Goal: Find contact information: Find contact information

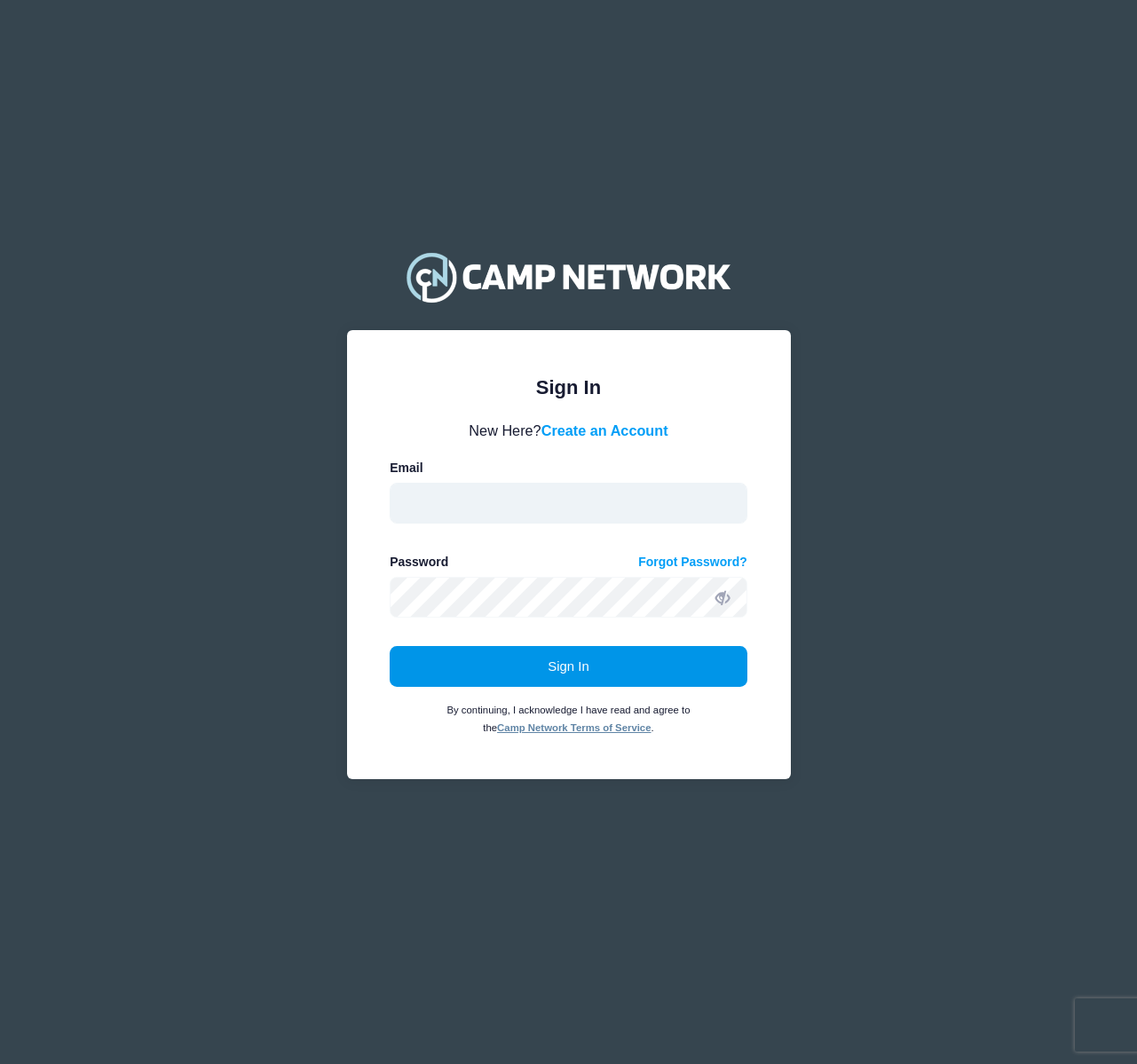
type input "[EMAIL_ADDRESS][DOMAIN_NAME]"
click at [637, 678] on button "Sign In" at bounding box center [568, 667] width 358 height 41
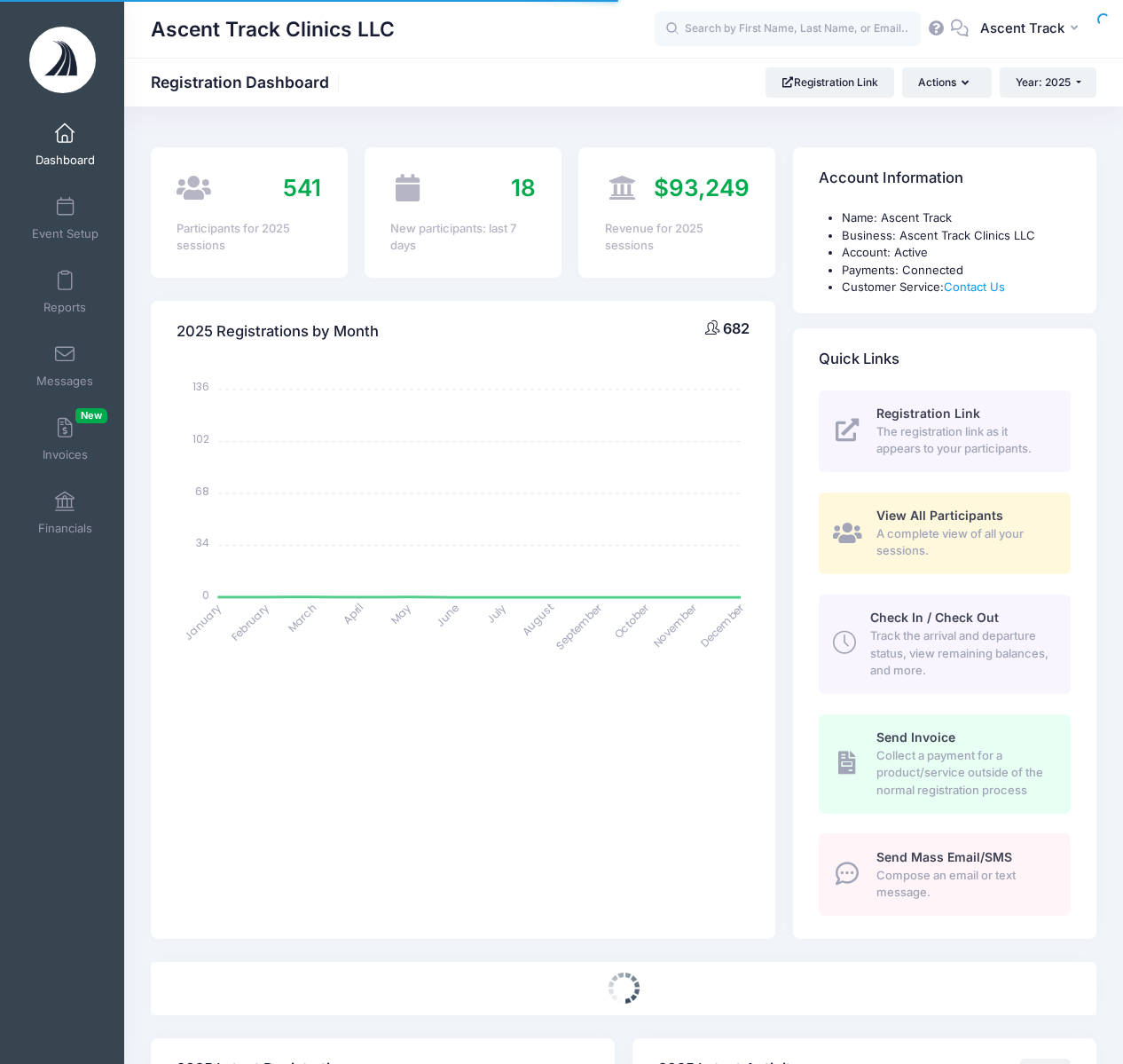
select select
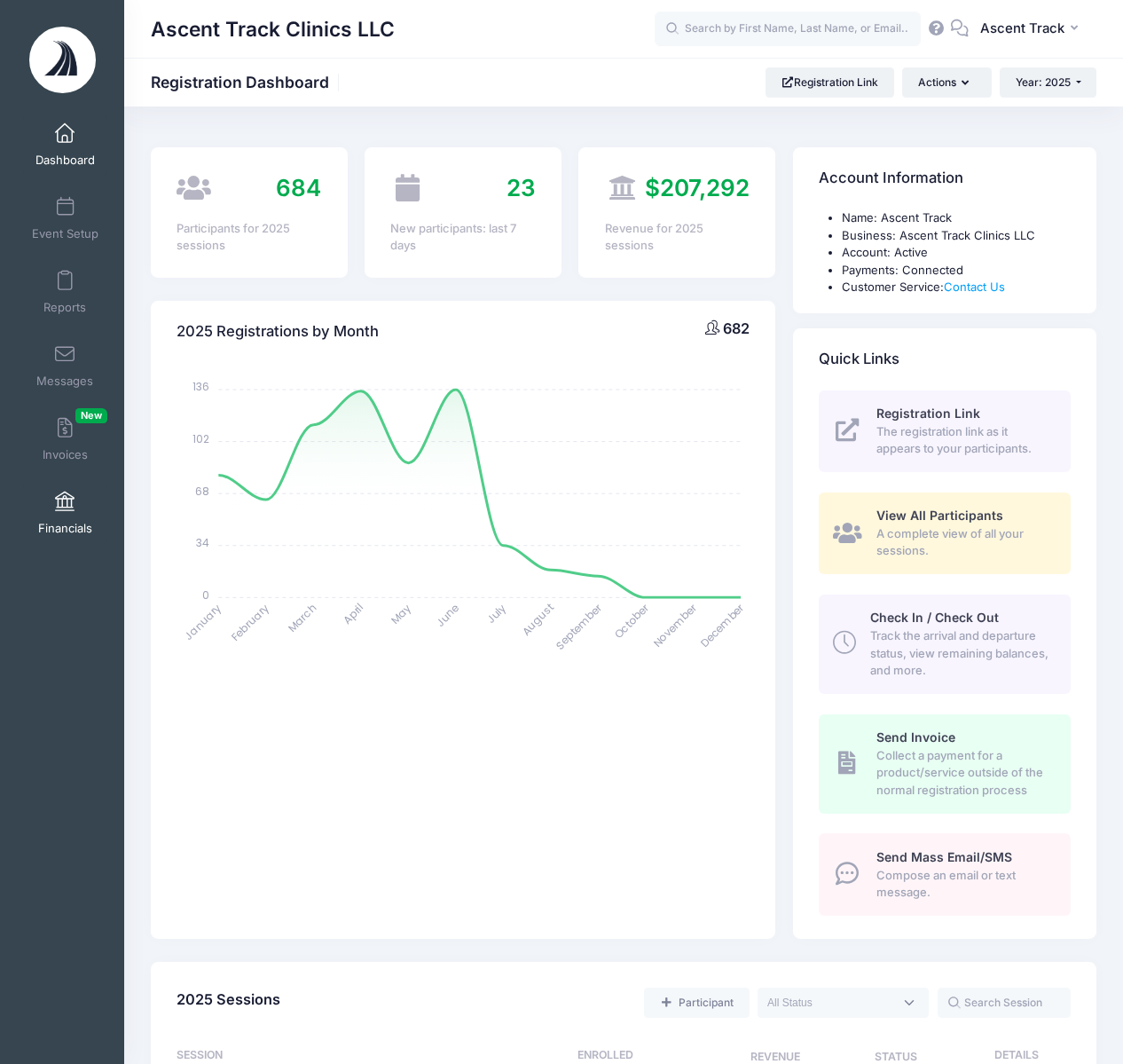
click at [74, 494] on link "Financials" at bounding box center [65, 512] width 84 height 62
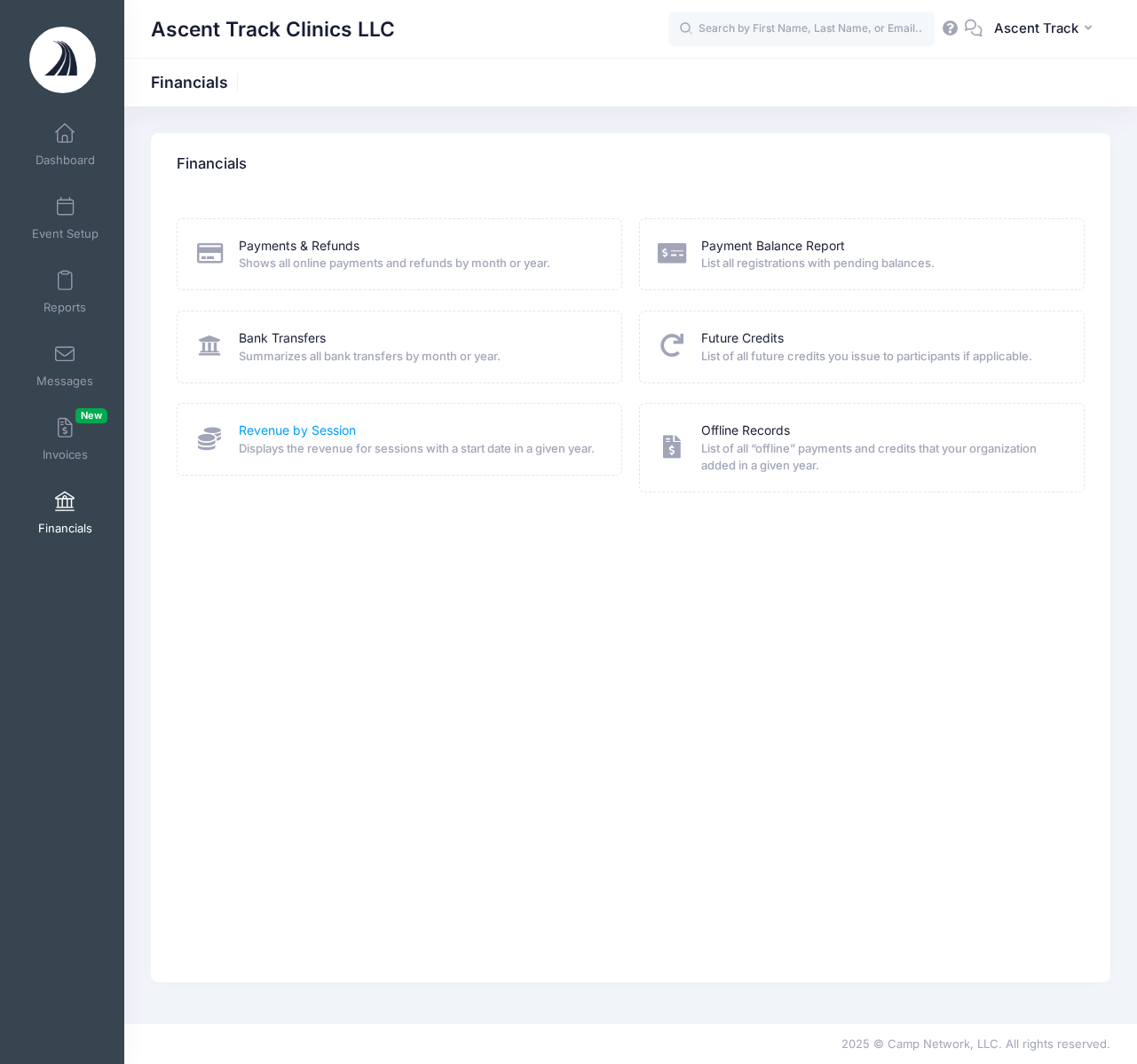
click at [254, 425] on link "Revenue by Session" at bounding box center [297, 431] width 118 height 19
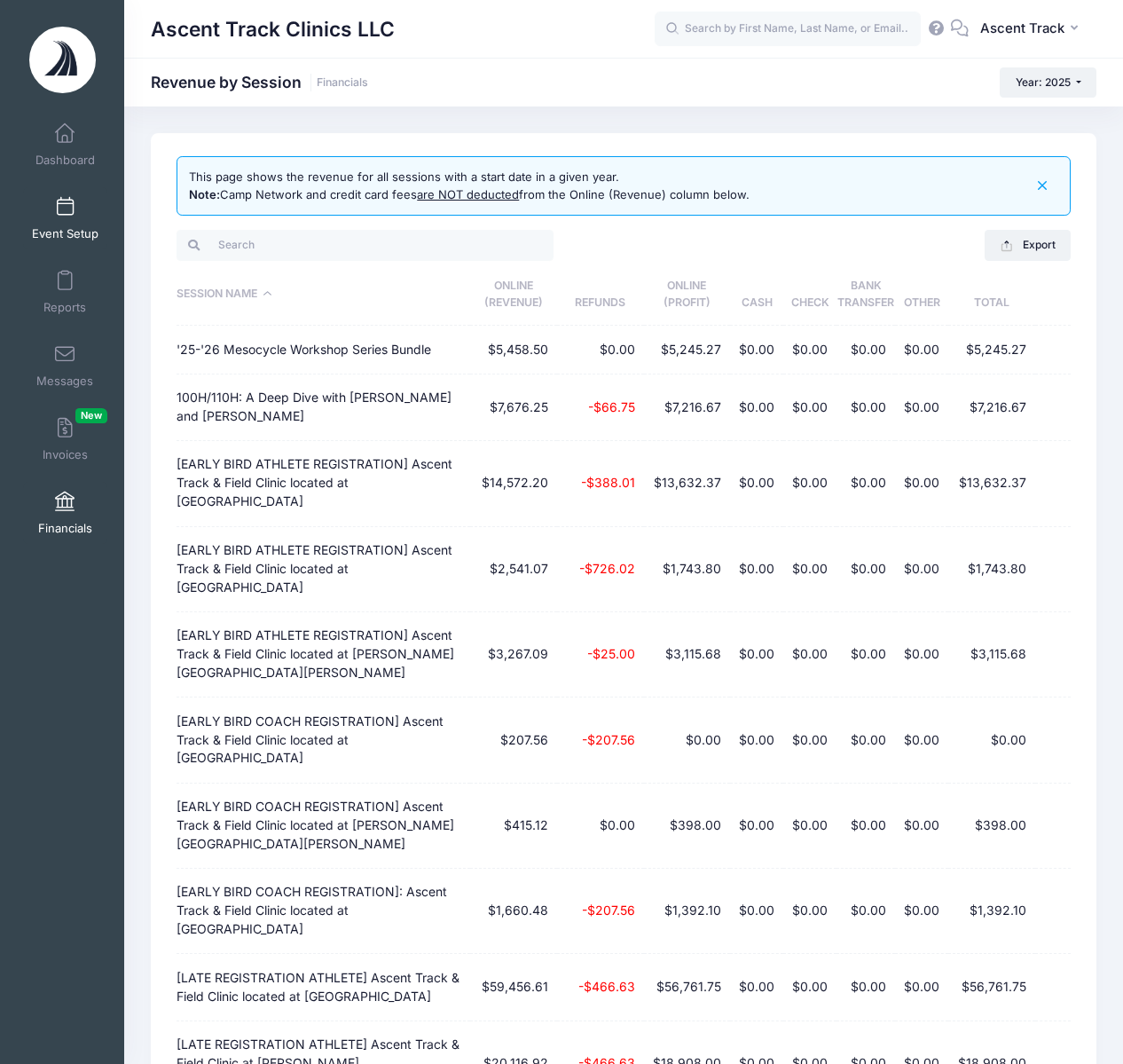
click at [65, 188] on link "Event Setup" at bounding box center [65, 218] width 84 height 62
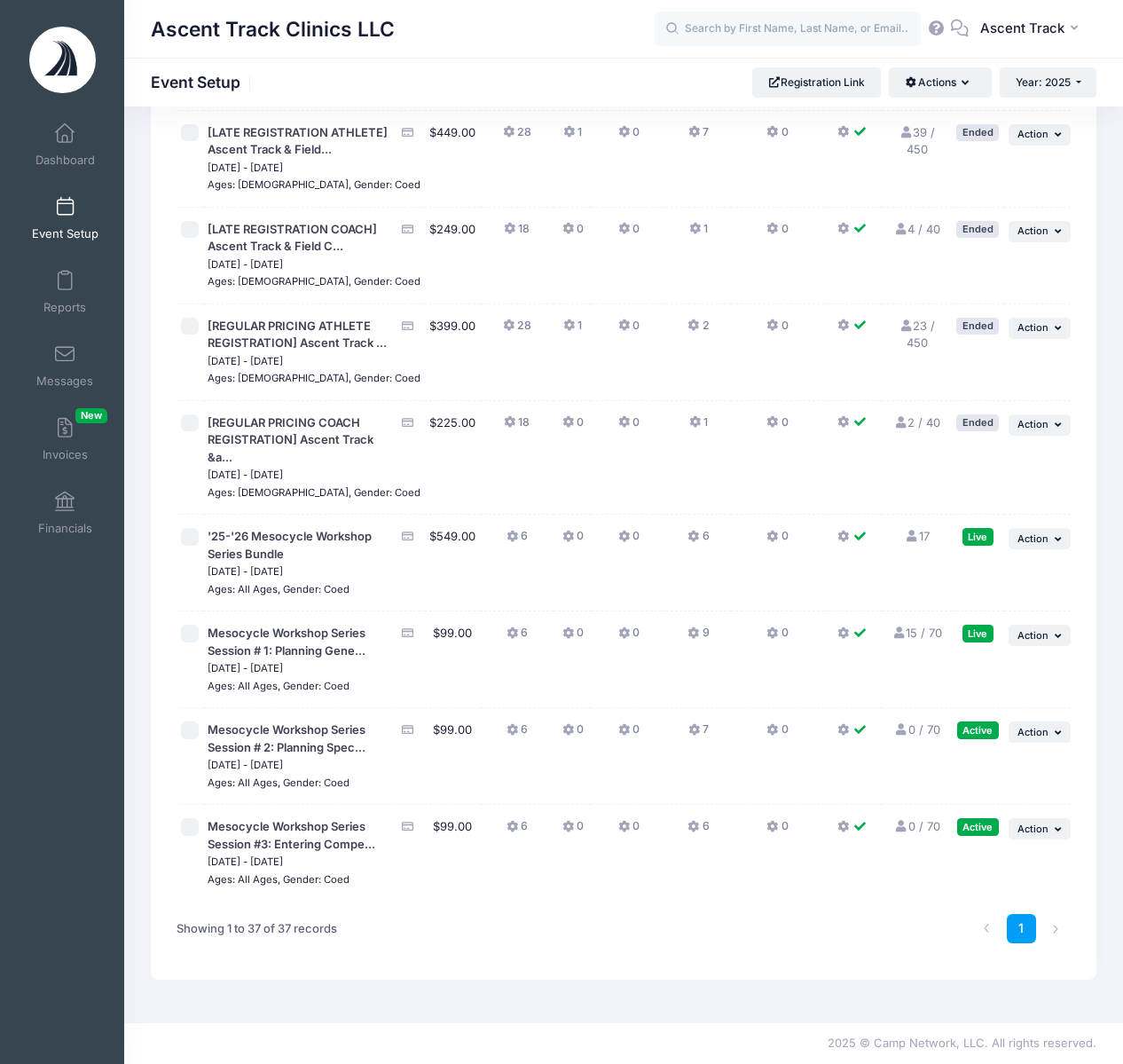
scroll to position [3214, 0]
click at [914, 612] on td "17 Full" at bounding box center [917, 563] width 69 height 97
click at [691, 208] on td "7" at bounding box center [699, 160] width 65 height 97
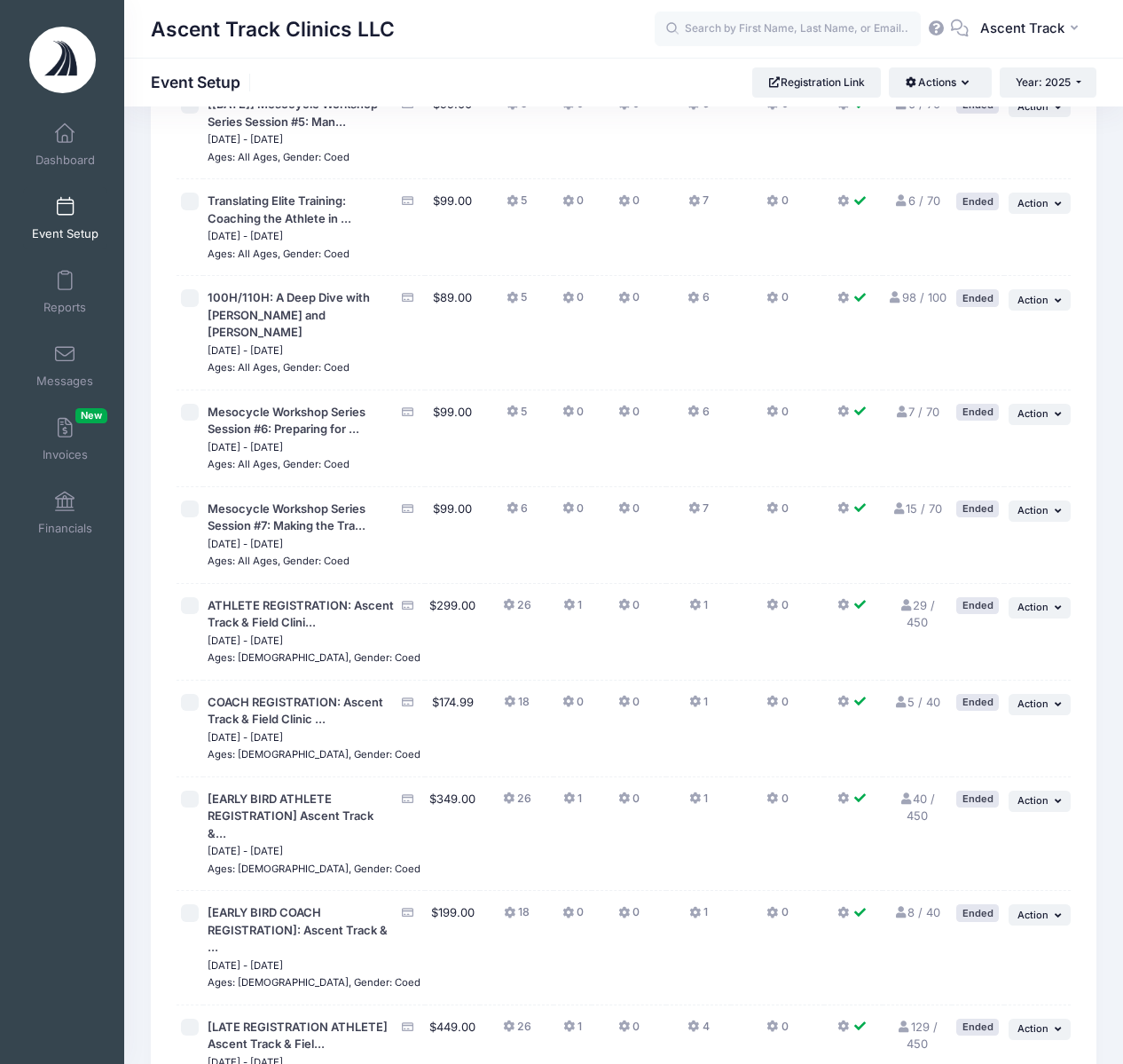
scroll to position [728, 0]
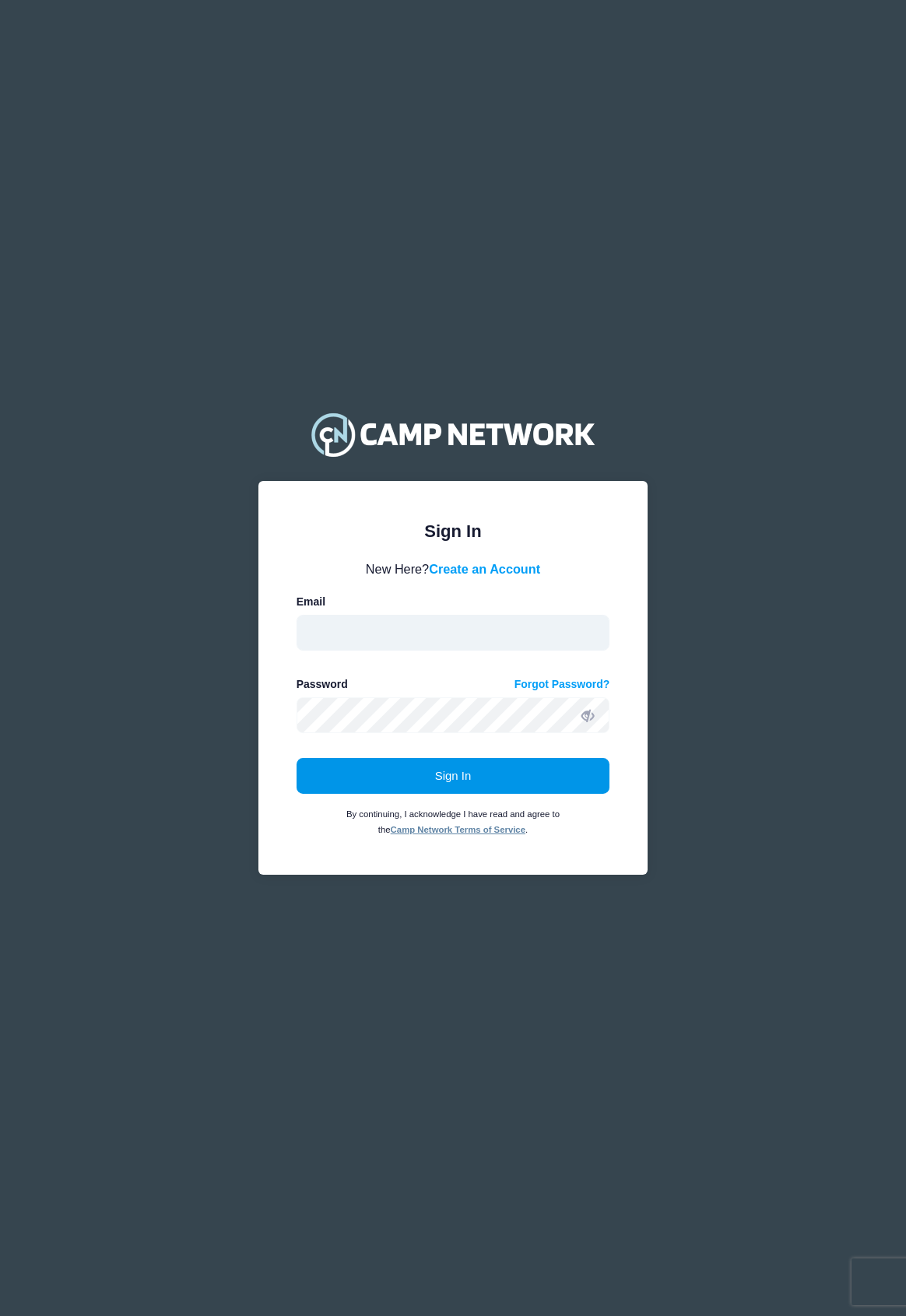
type input "Info@ascenttrackclinics.com"
click at [374, 773] on button "Sign In" at bounding box center [453, 776] width 314 height 36
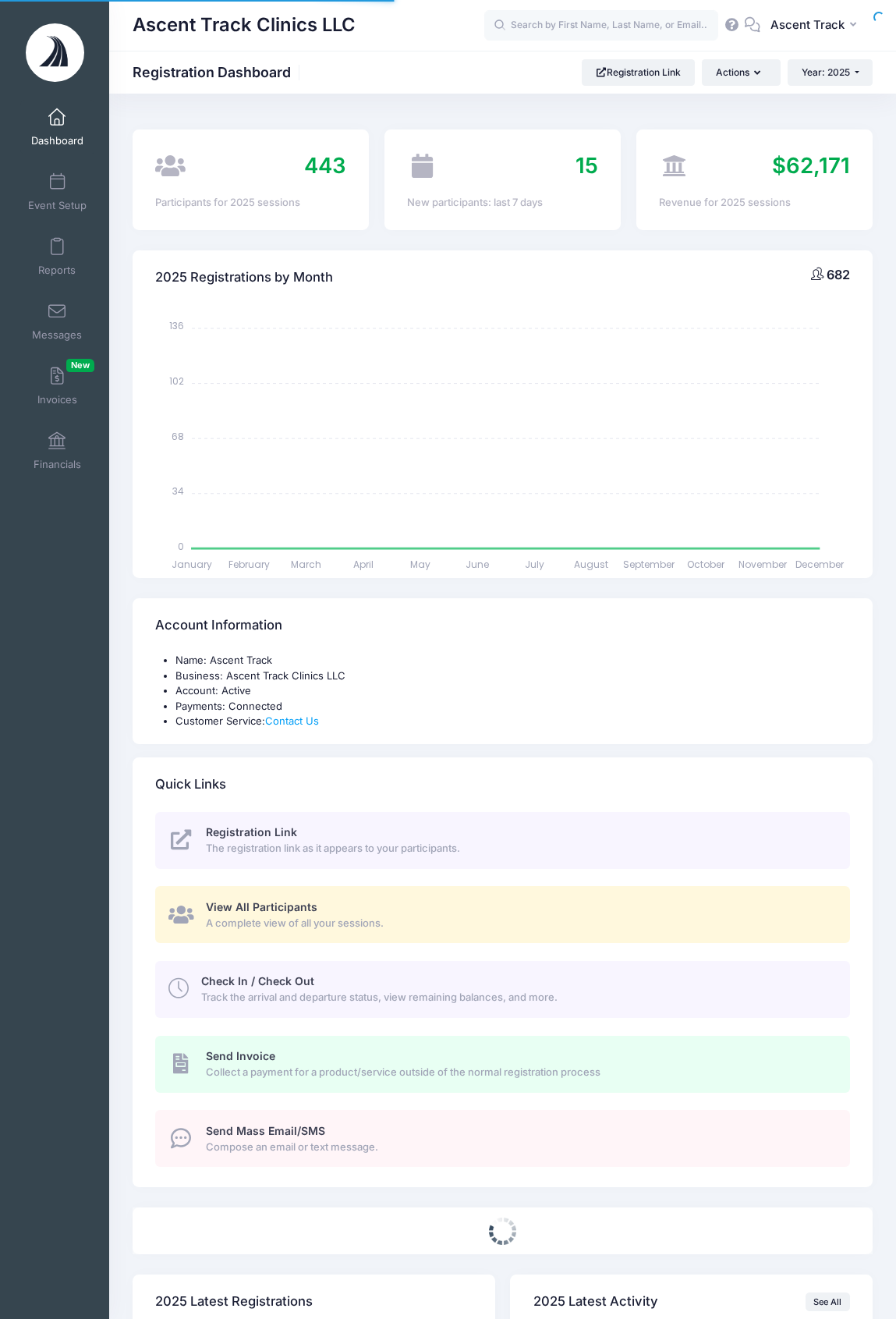
select select
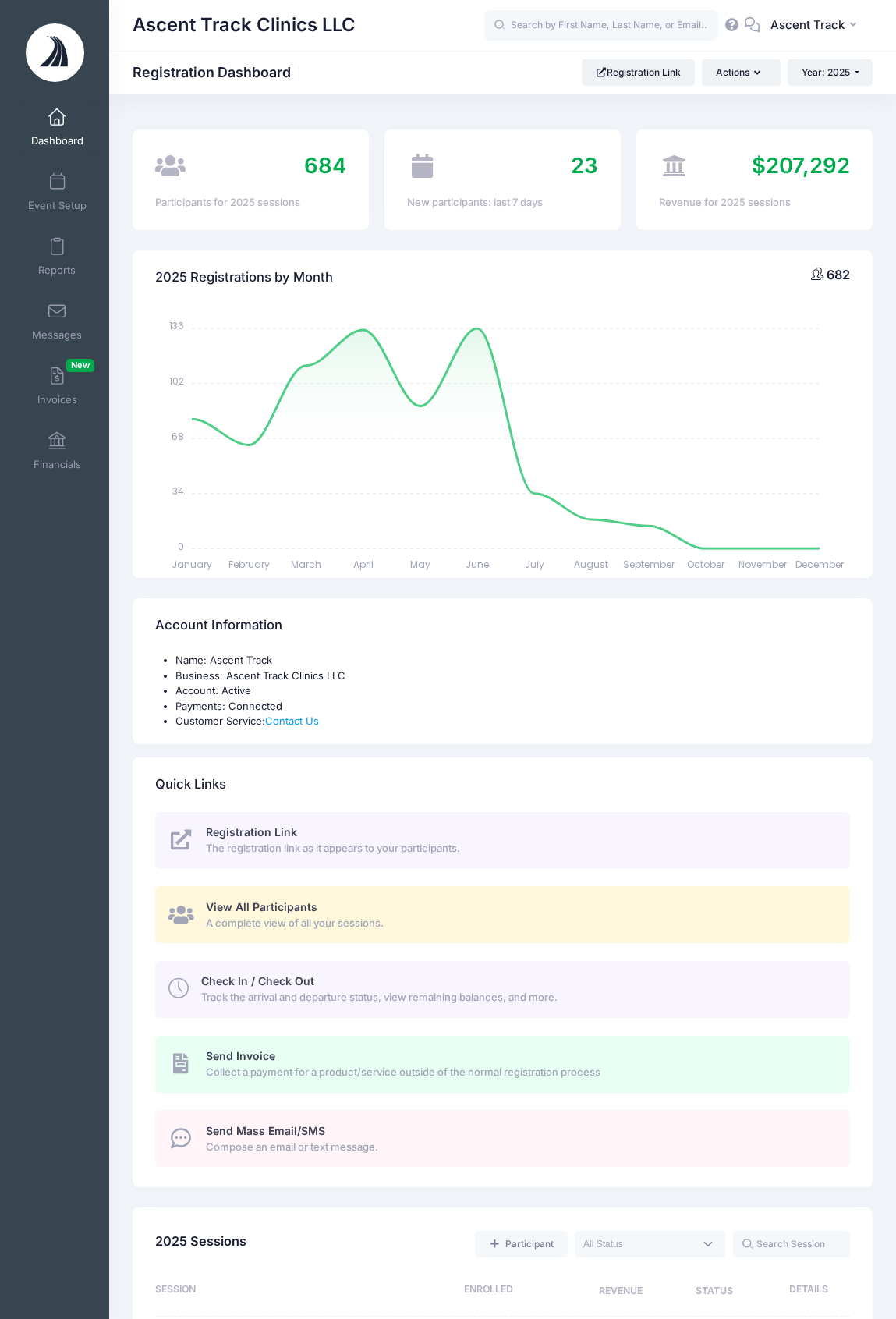
click at [646, 8] on div "AT Ascent Track My Profile My Events Settings Announcements Help Logout" at bounding box center [678, 26] width 389 height 36
click at [643, 35] on input "text" at bounding box center [600, 26] width 234 height 32
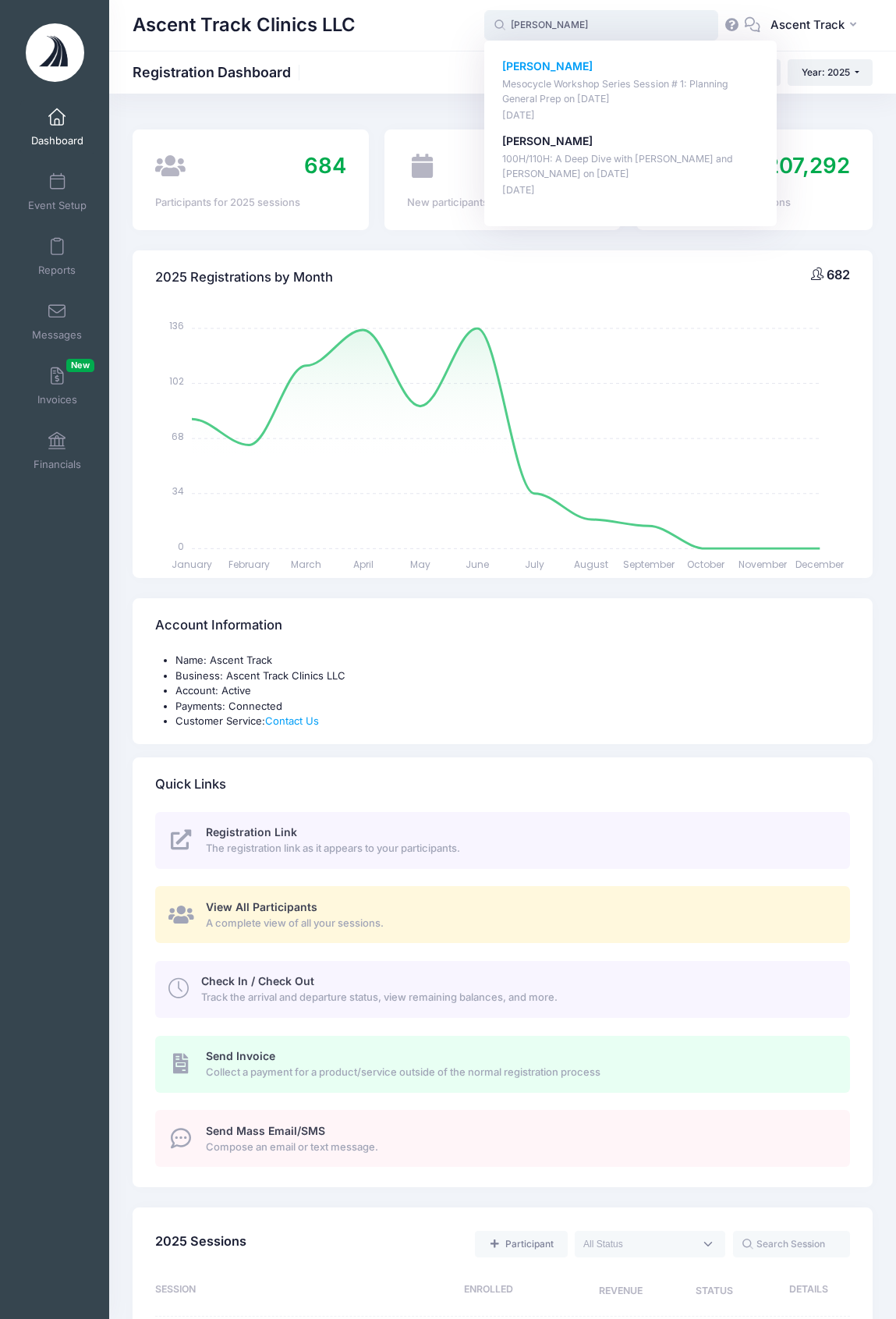
click at [645, 78] on p "Mesocycle Workshop Series Session # 1: Planning General Prep on Sep-02, 2025" at bounding box center [630, 91] width 257 height 29
type input "Joel Williams (Mesocycle Workshop Series Session # 1: Planning General Prep, Se…"
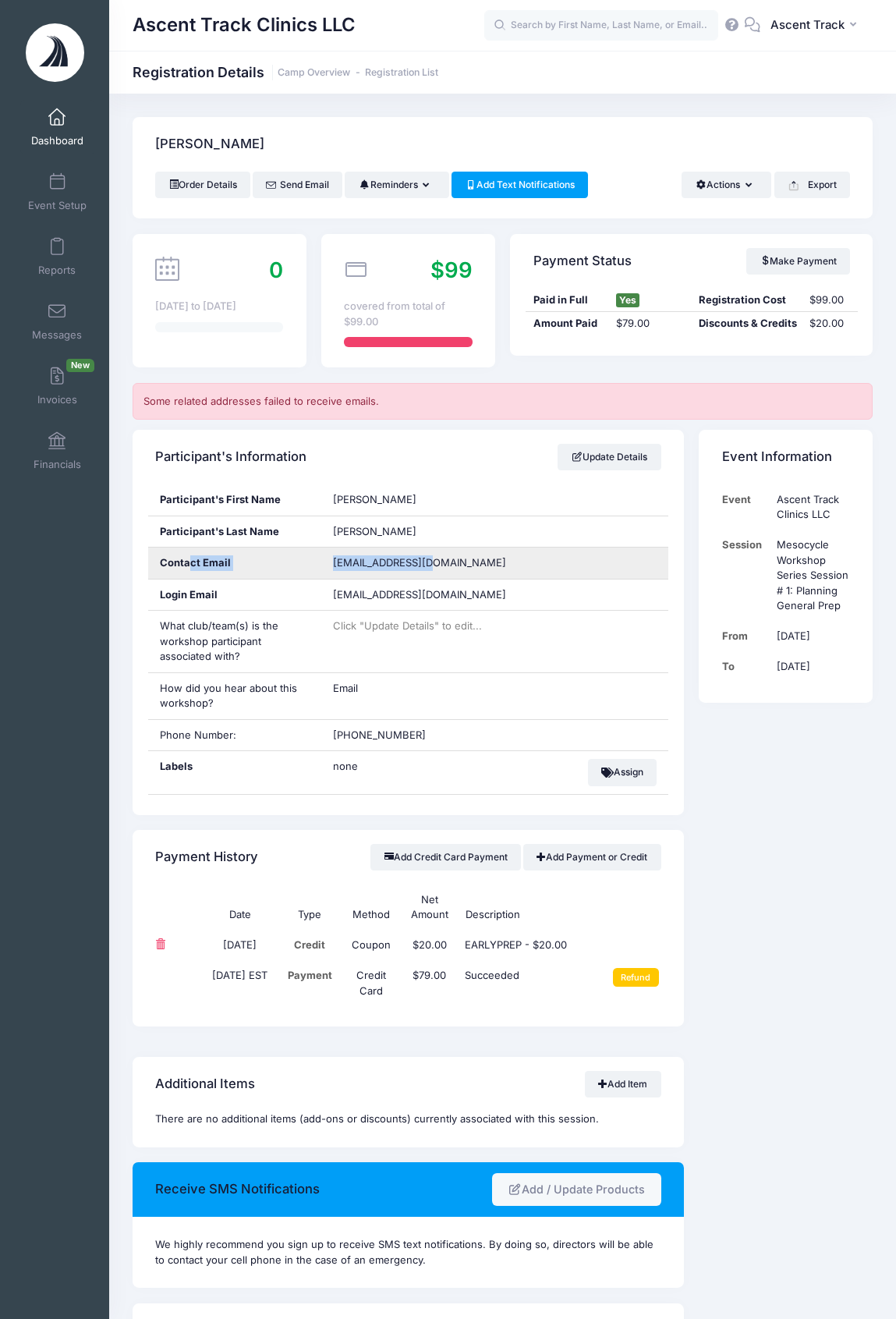
drag, startPoint x: 426, startPoint y: 561, endPoint x: 191, endPoint y: 553, distance: 235.1
click at [191, 553] on div "Contact Email [EMAIL_ADDRESS][DOMAIN_NAME]" at bounding box center [408, 564] width 521 height 32
click at [693, 734] on div "Event Information Event Ascent Track Clinics LLC Session Mesocycle Workshop Ser…" at bounding box center [786, 1095] width 188 height 1332
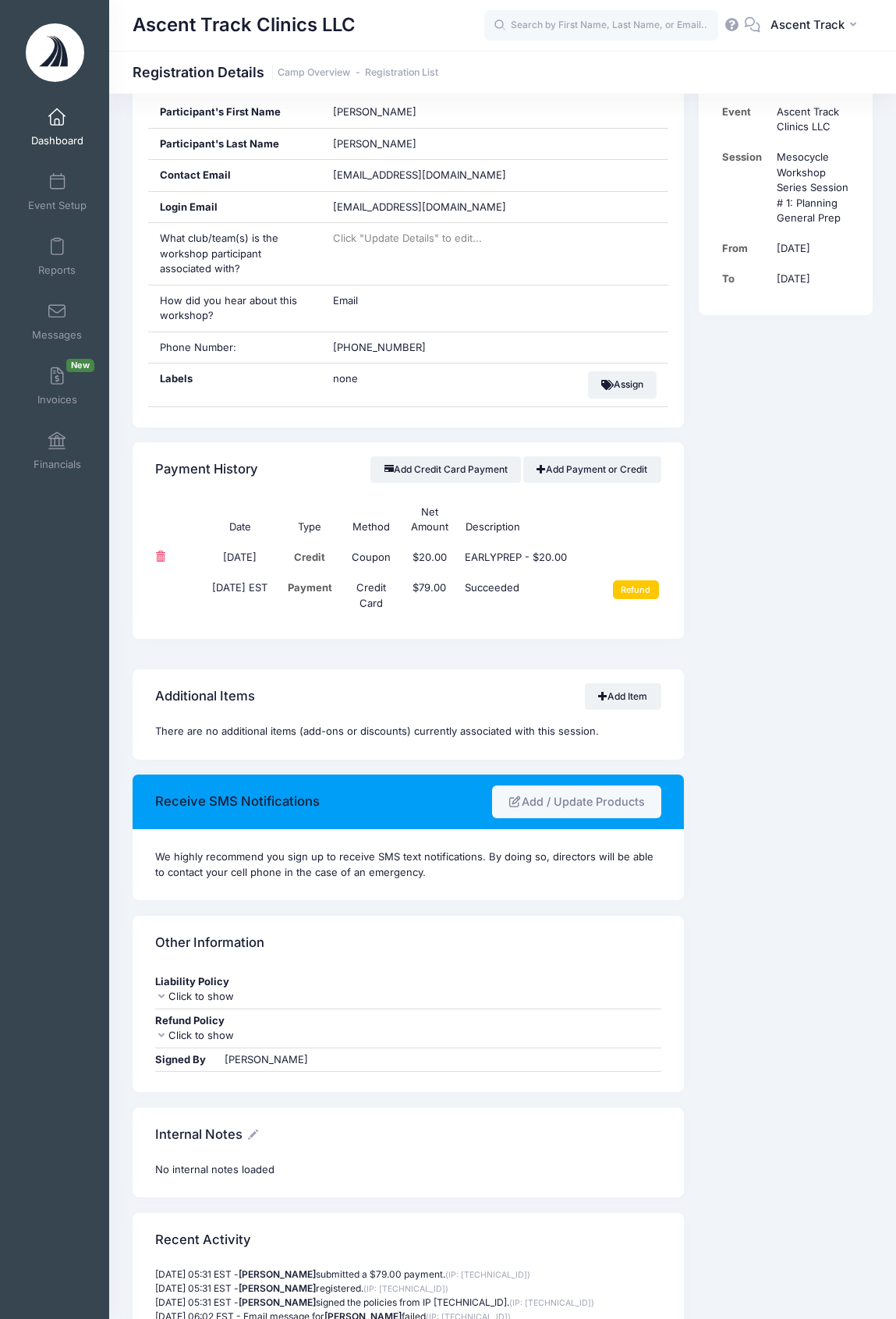
scroll to position [468, 0]
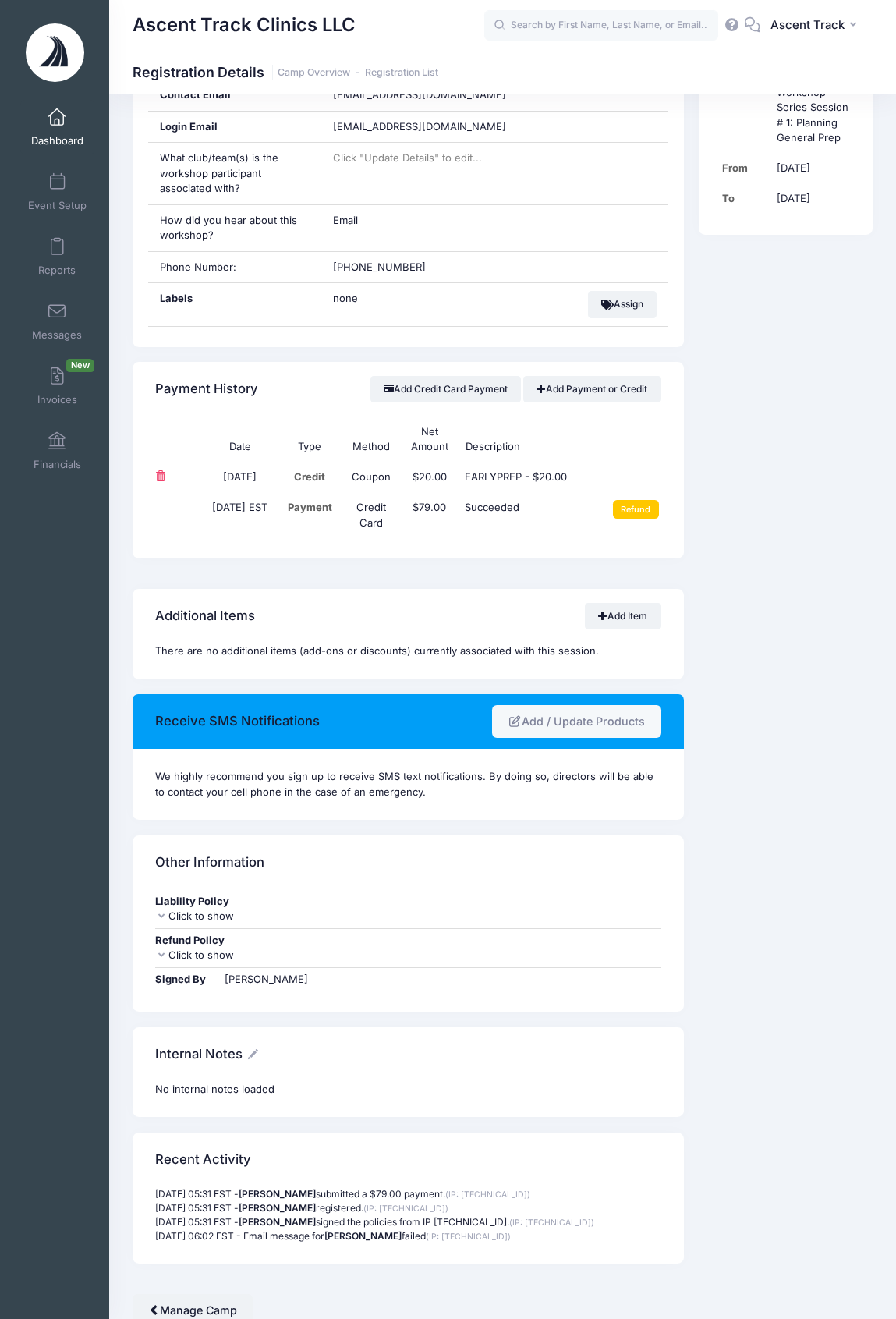
click at [741, 641] on div "Event Information Event Ascent Track Clinics LLC Session Mesocycle Workshop Ser…" at bounding box center [786, 628] width 188 height 1332
click at [754, 666] on div "Event Information Event Ascent Track Clinics LLC Session Mesocycle Workshop Ser…" at bounding box center [786, 628] width 188 height 1332
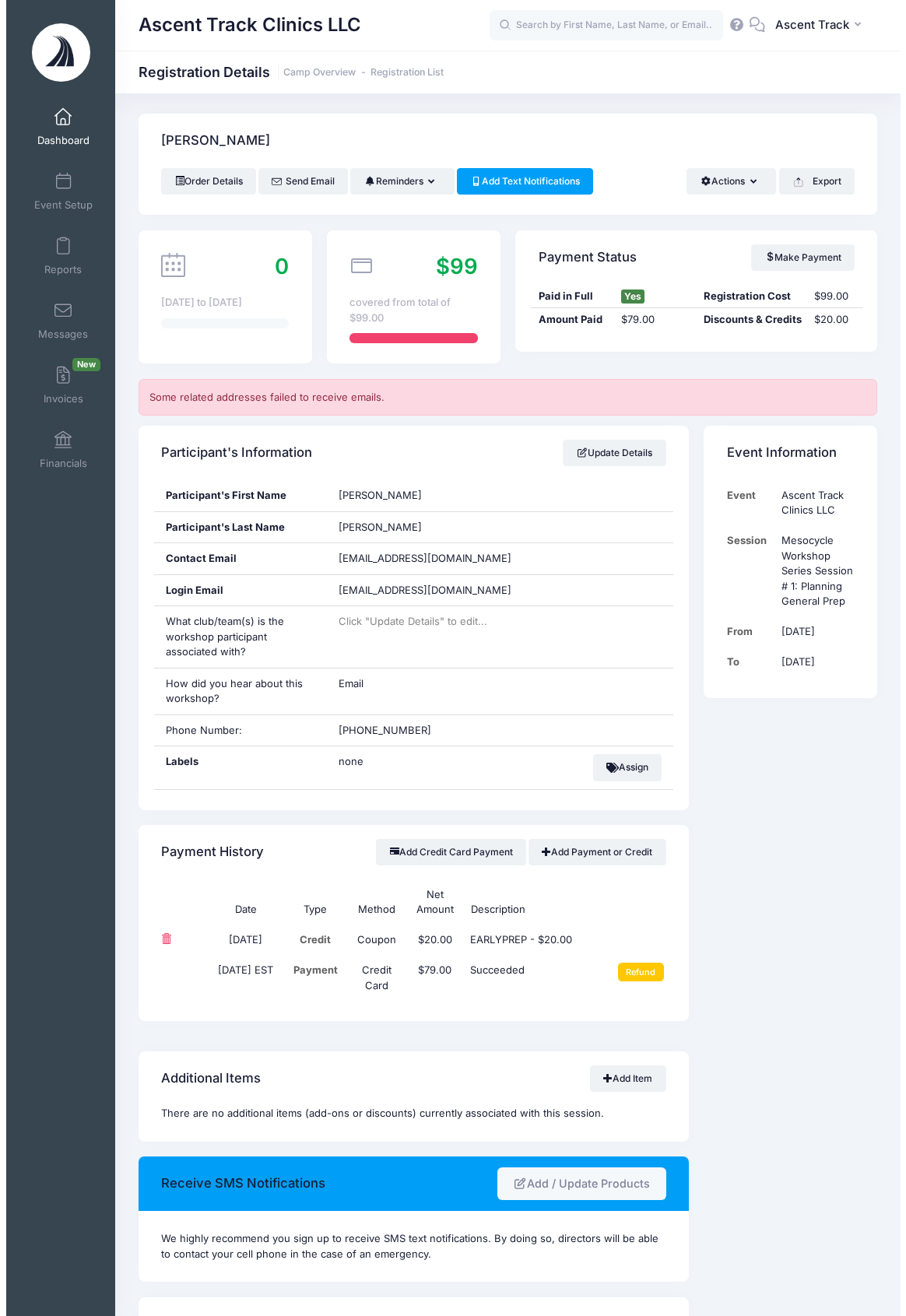
scroll to position [0, 0]
